Goal: Information Seeking & Learning: Learn about a topic

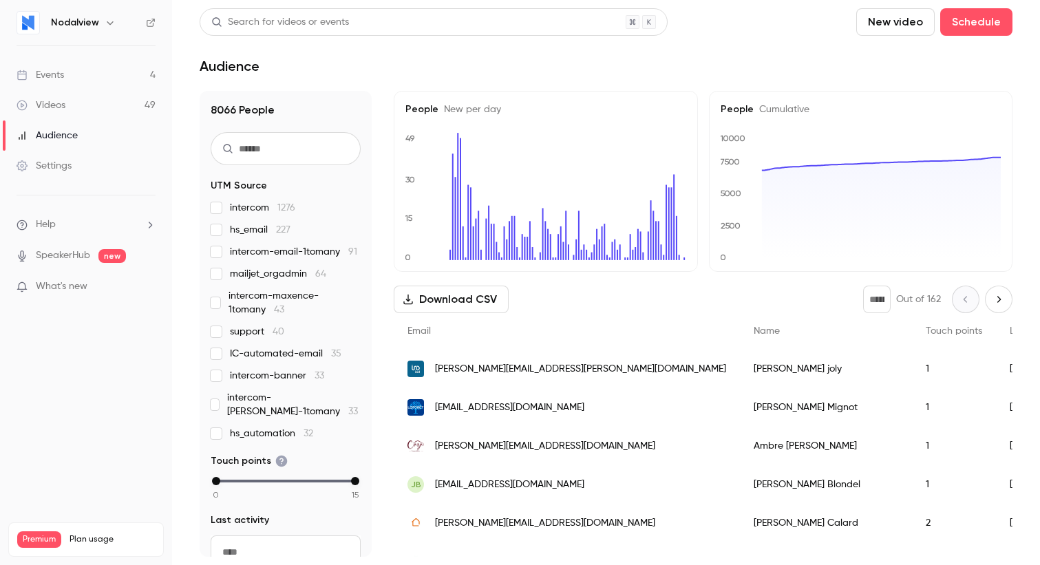
click at [63, 104] on div "Videos" at bounding box center [41, 105] width 49 height 14
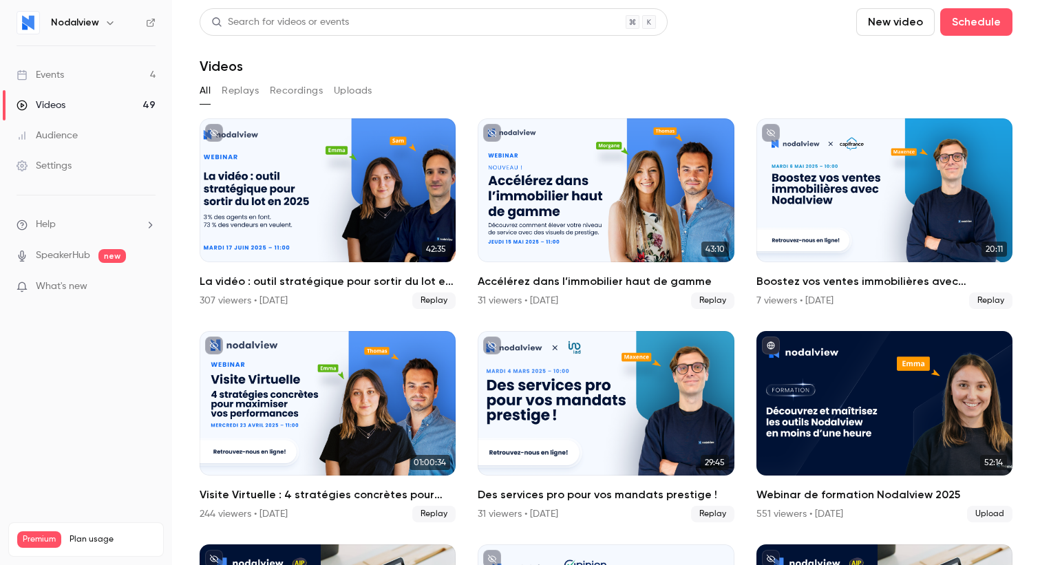
click at [71, 76] on link "Events 4" at bounding box center [86, 75] width 172 height 30
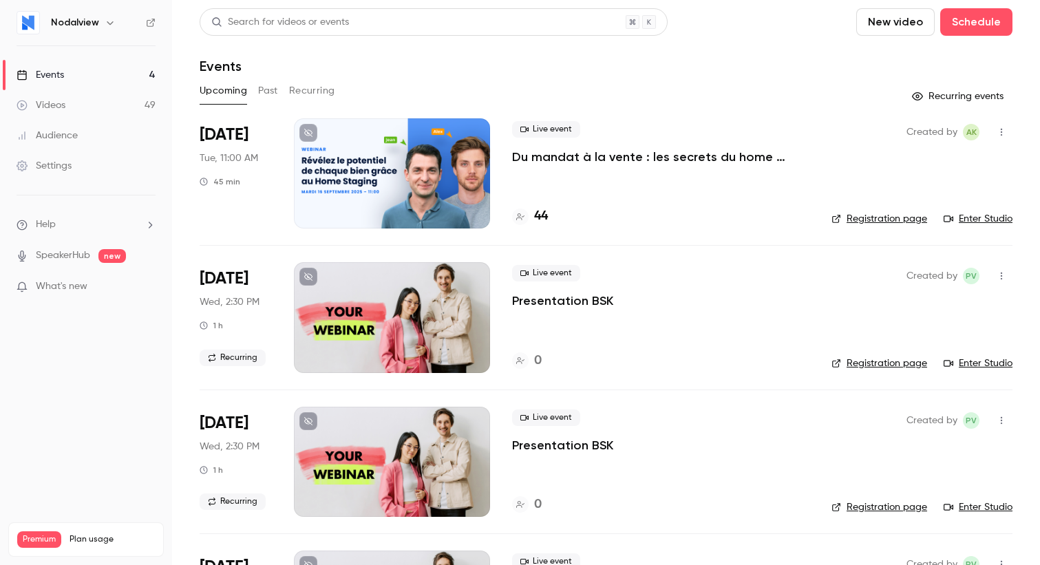
click at [611, 161] on p "Du mandat à la vente : les secrets du home staging virtuel pour déclencher le c…" at bounding box center [660, 157] width 297 height 17
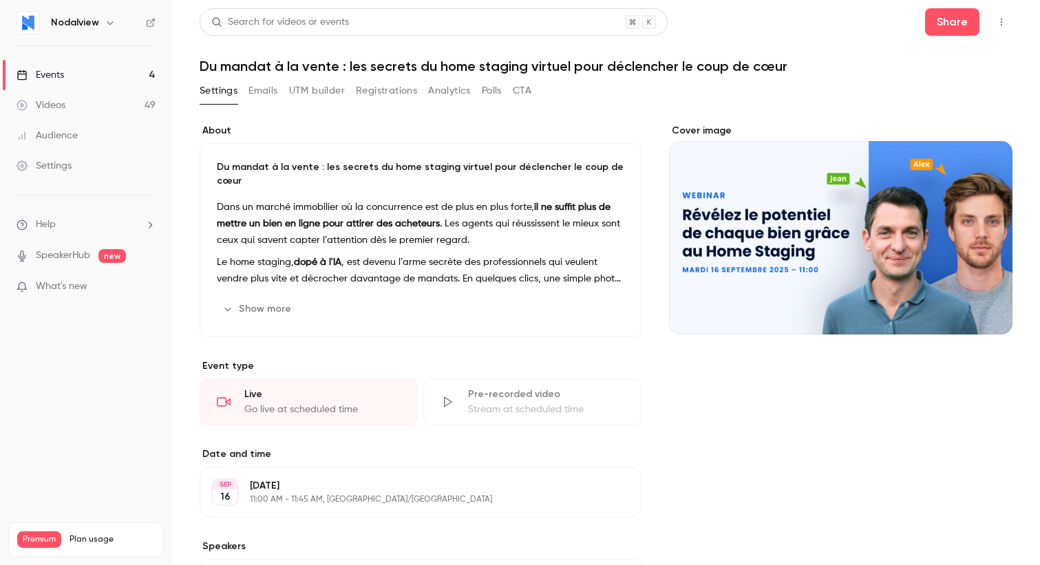
click at [310, 89] on button "UTM builder" at bounding box center [317, 91] width 56 height 22
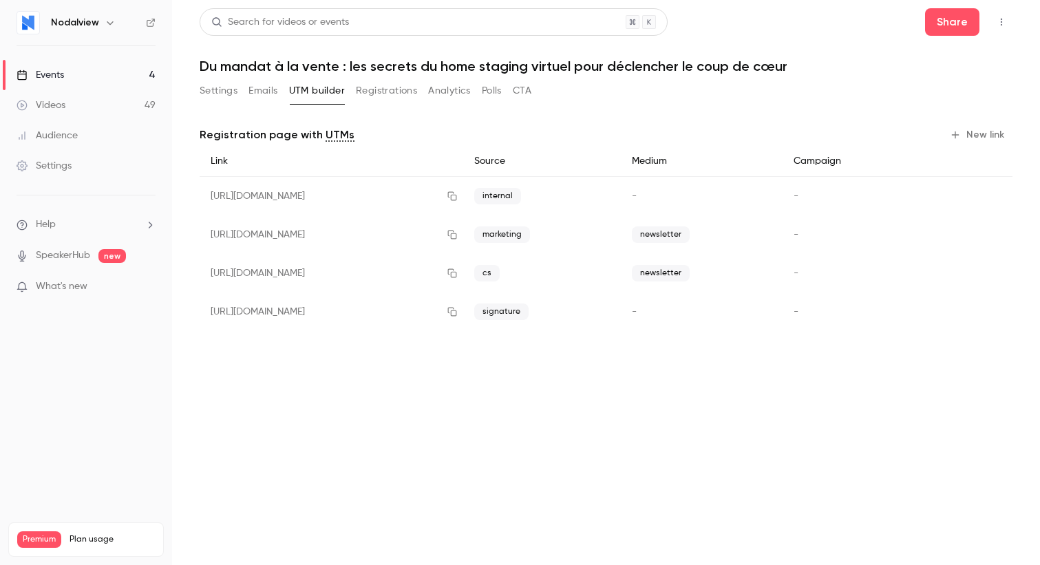
click at [211, 85] on button "Settings" at bounding box center [219, 91] width 38 height 22
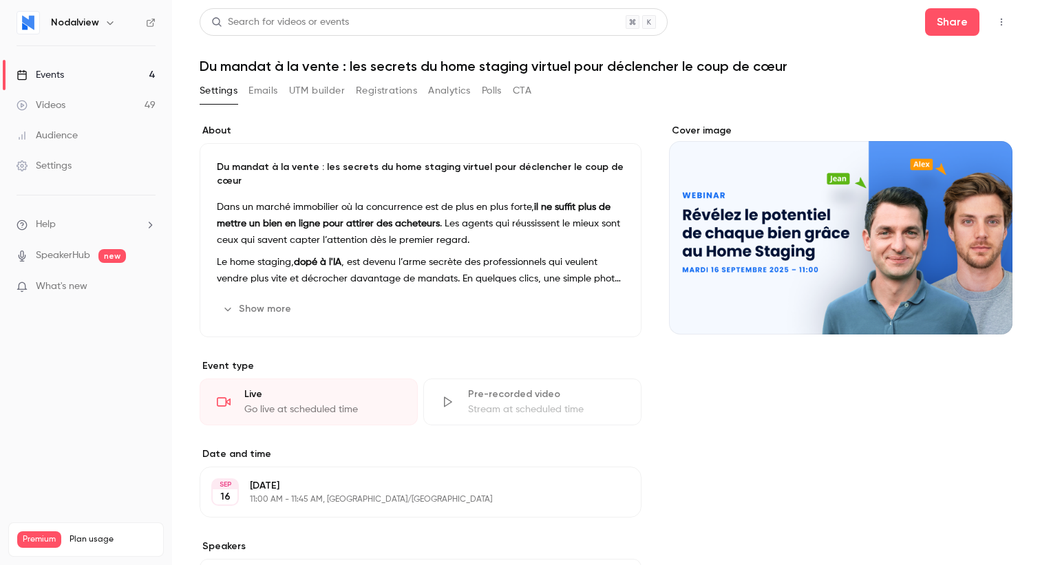
click at [83, 129] on link "Audience" at bounding box center [86, 135] width 172 height 30
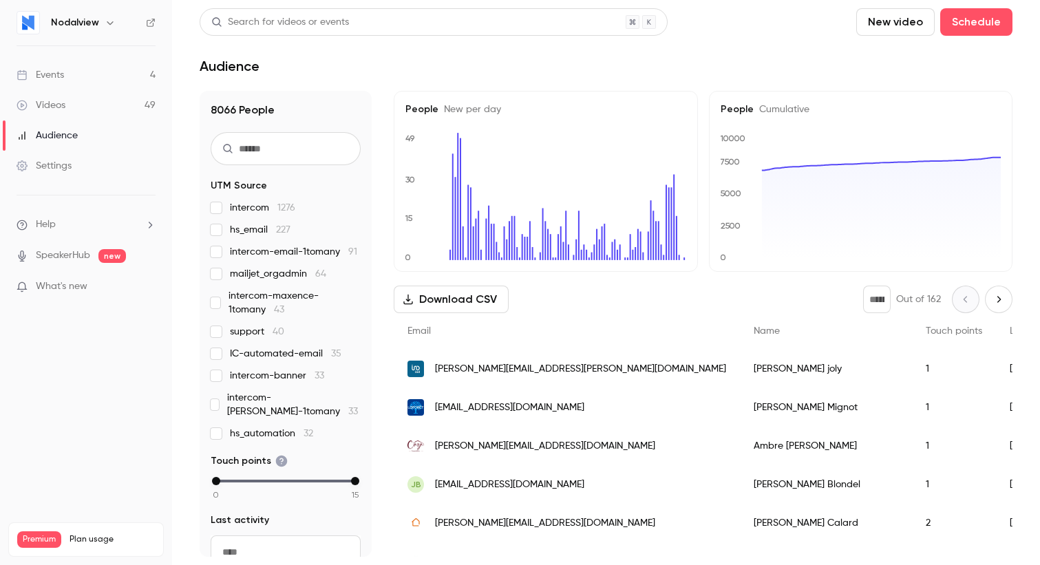
click at [85, 75] on link "Events 4" at bounding box center [86, 75] width 172 height 30
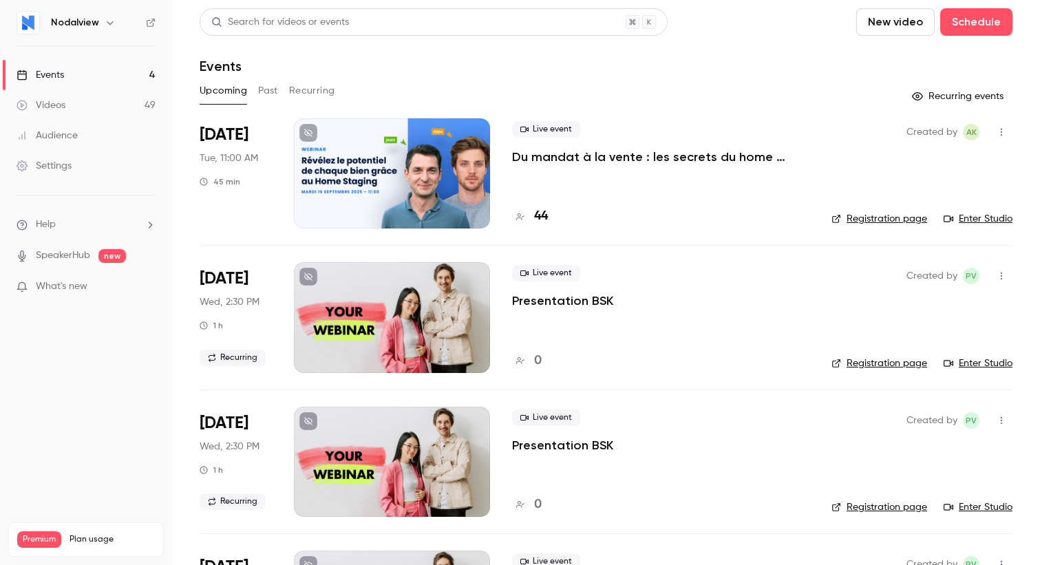
click at [578, 156] on p "Du mandat à la vente : les secrets du home staging virtuel pour déclencher le c…" at bounding box center [660, 157] width 297 height 17
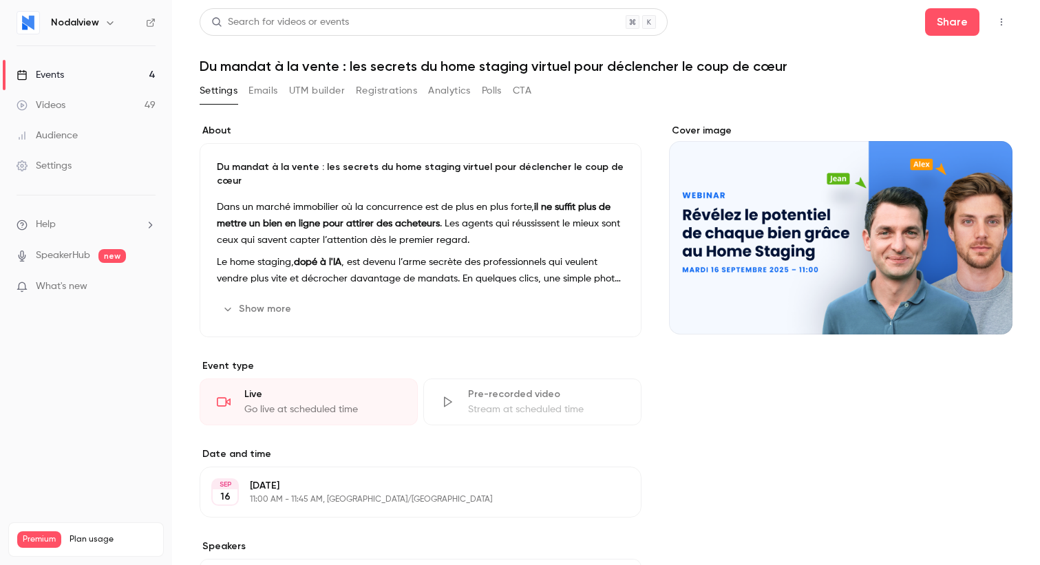
click at [400, 89] on button "Registrations" at bounding box center [386, 91] width 61 height 22
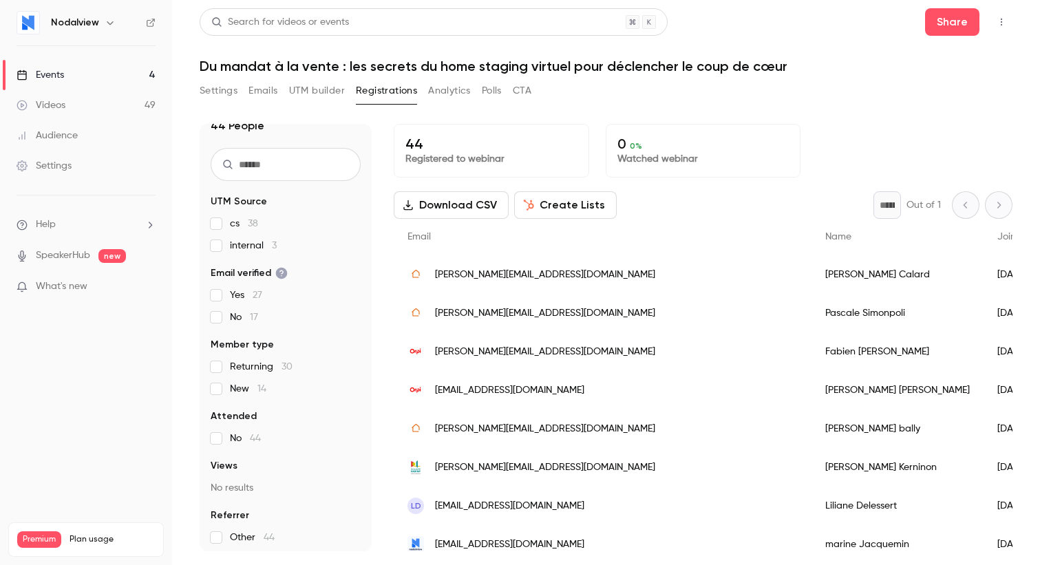
scroll to position [21, 0]
click at [293, 241] on label "internal 3" at bounding box center [286, 242] width 150 height 14
